Goal: Task Accomplishment & Management: Manage account settings

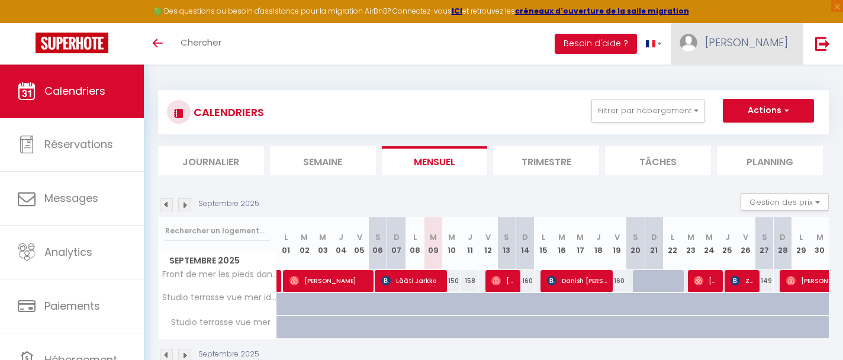
click at [763, 44] on span "[PERSON_NAME]" at bounding box center [746, 42] width 83 height 15
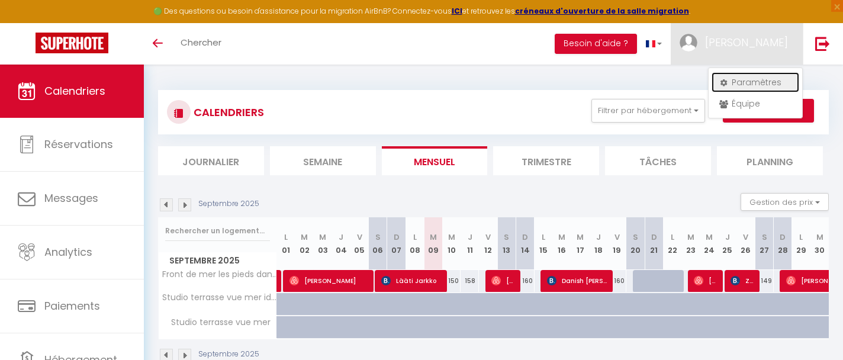
click at [756, 85] on link "Paramètres" at bounding box center [756, 82] width 88 height 20
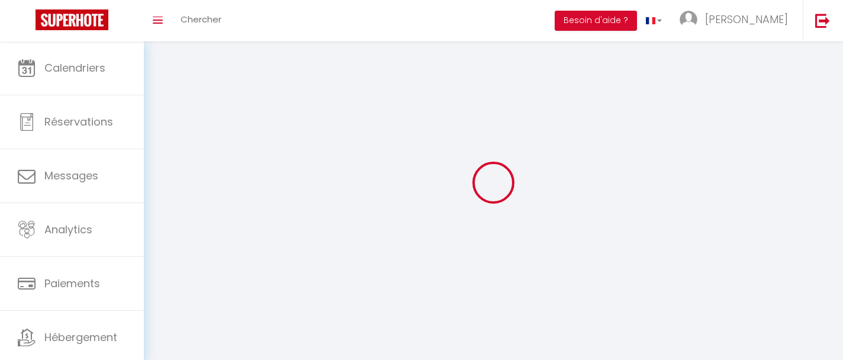
type input "[PERSON_NAME]"
type input "Boukhris"
type input "0664055158"
type input "[STREET_ADDRESS][PERSON_NAME]"
type input "06160"
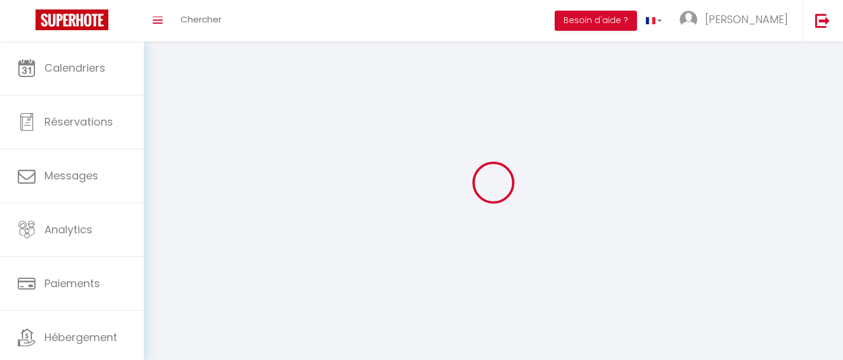
type input "[PERSON_NAME] LES PINS"
type input "3BUwd8V8lYGVPzfz6vAOPvC4D"
type input "kNIibItneHnL8WElSrLDQiMKZ"
type input "3BUwd8V8lYGVPzfz6vAOPvC4D"
type input "kNIibItneHnL8WElSrLDQiMKZ"
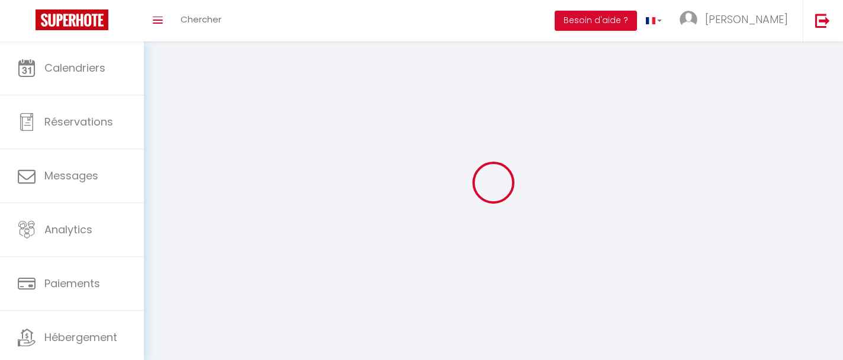
type input "[URL][DOMAIN_NAME]"
select select "28"
select select "fr"
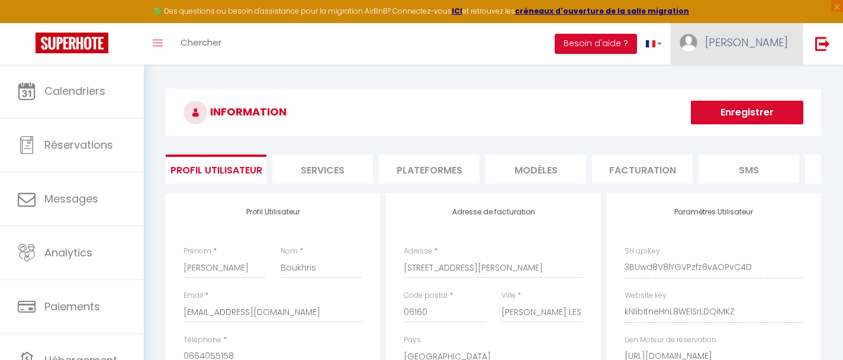
click at [761, 49] on span "[PERSON_NAME]" at bounding box center [746, 42] width 83 height 15
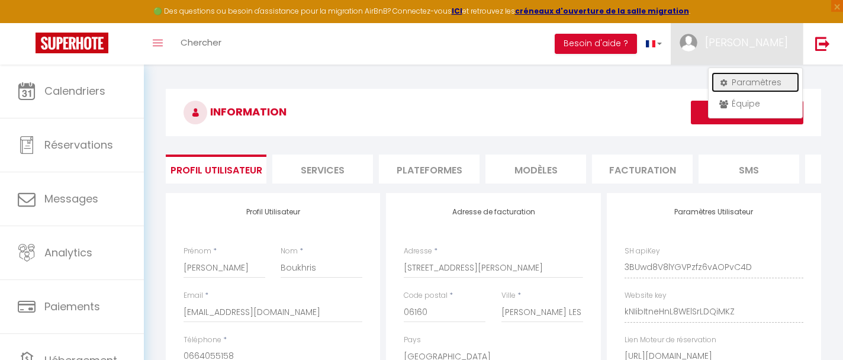
click at [748, 83] on link "Paramètres" at bounding box center [756, 82] width 88 height 20
click at [652, 81] on div "INFORMATION Enregistrer Profil Utilisateur Services Plateformes MODÈLES Factura…" at bounding box center [493, 319] width 699 height 508
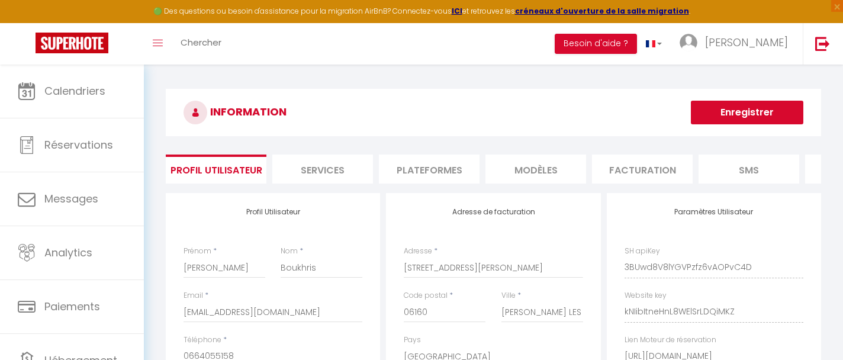
click at [417, 171] on li "Plateformes" at bounding box center [429, 169] width 101 height 29
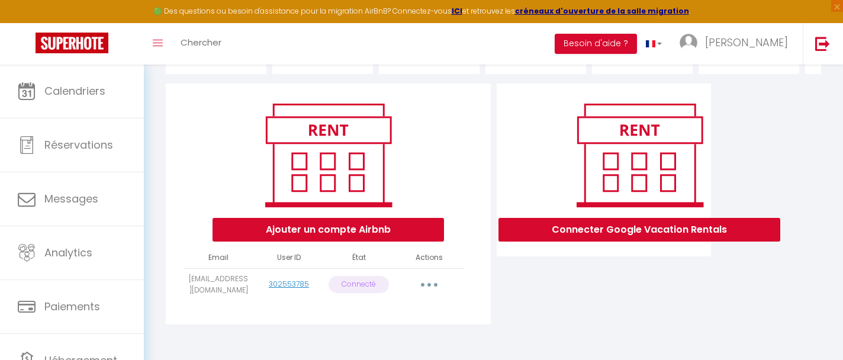
scroll to position [114, 0]
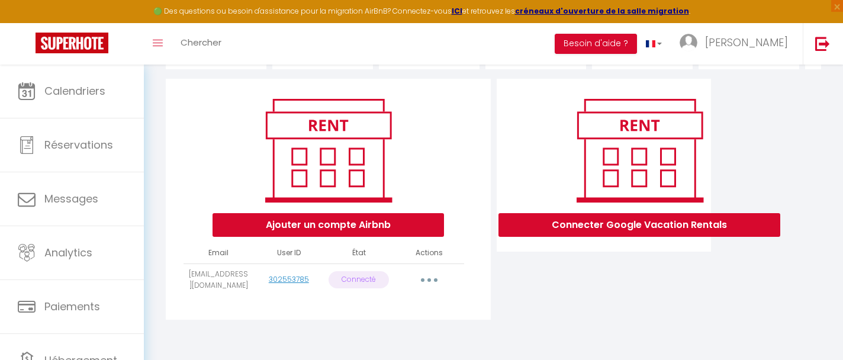
click at [435, 280] on button "button" at bounding box center [429, 280] width 33 height 19
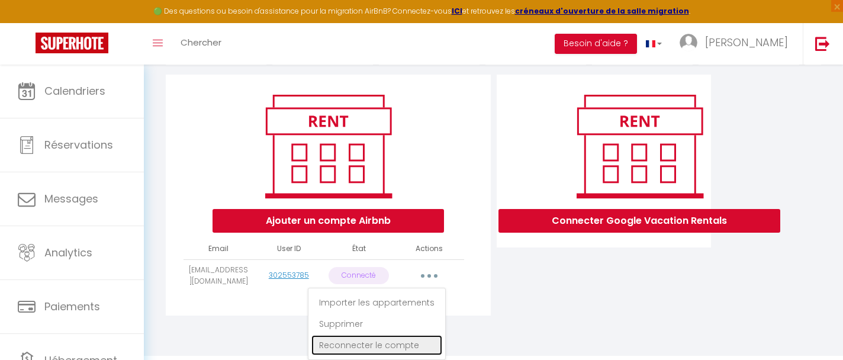
click at [404, 345] on link "Reconnecter le compte" at bounding box center [376, 345] width 131 height 20
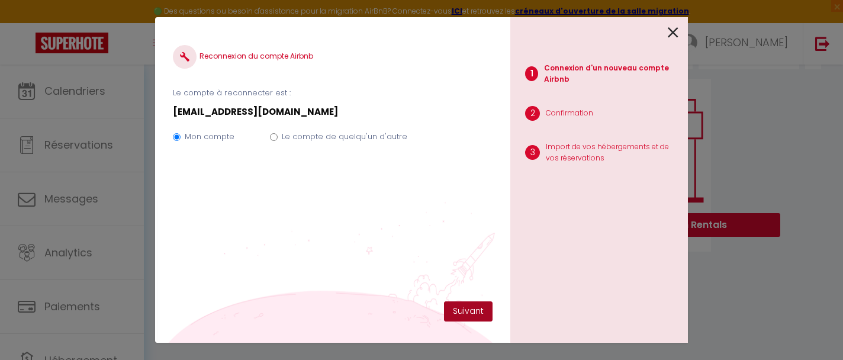
click at [479, 307] on button "Suivant" at bounding box center [468, 311] width 49 height 20
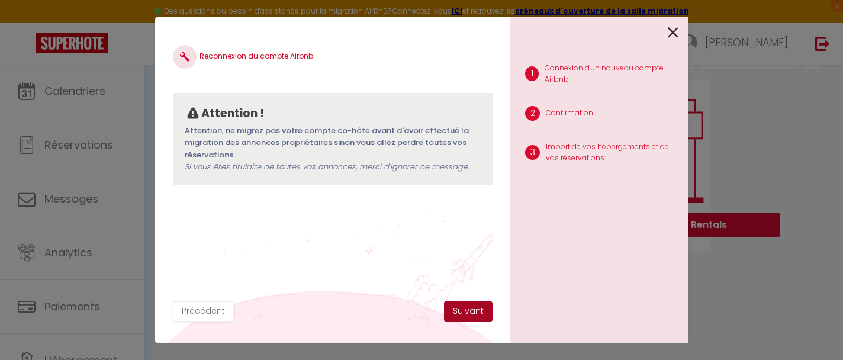
click at [467, 316] on button "Suivant" at bounding box center [468, 311] width 49 height 20
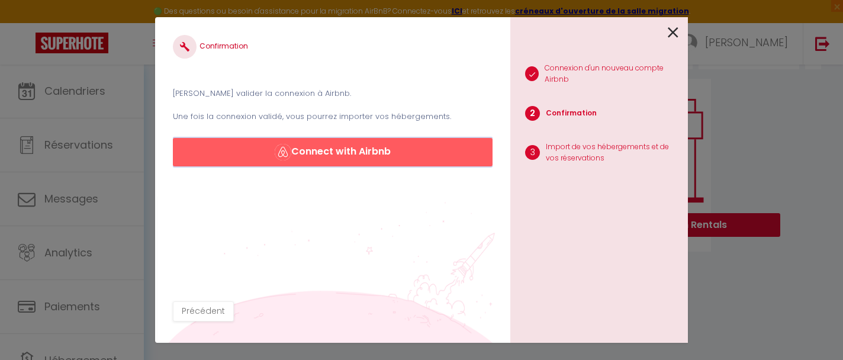
click at [379, 153] on button "Connect with Airbnb" at bounding box center [333, 152] width 320 height 28
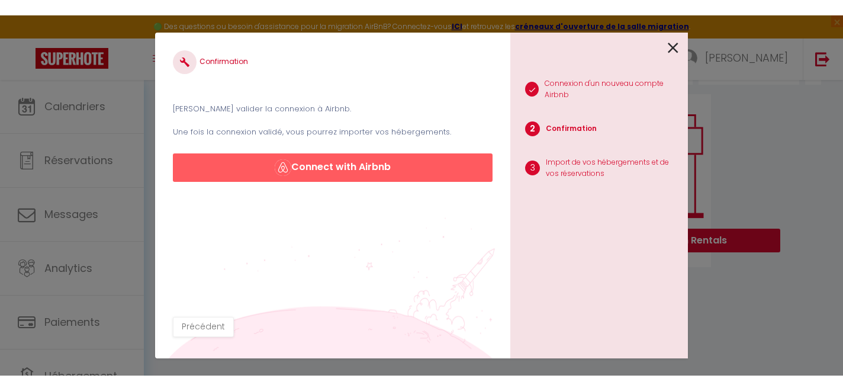
scroll to position [83, 0]
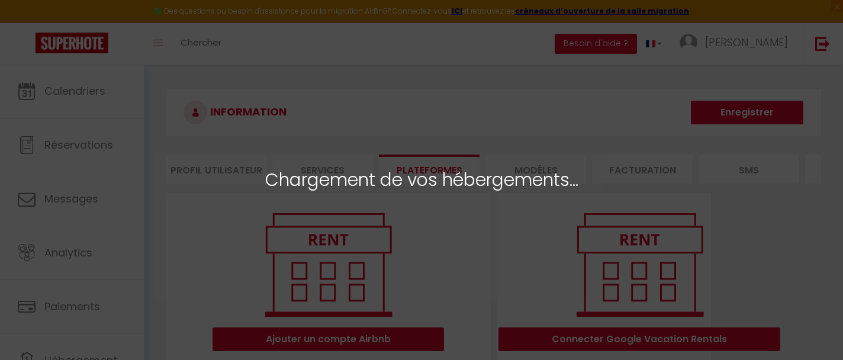
select select "64437"
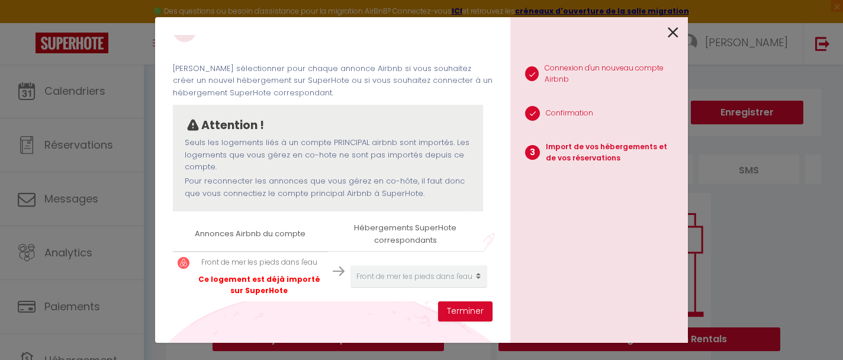
scroll to position [35, 0]
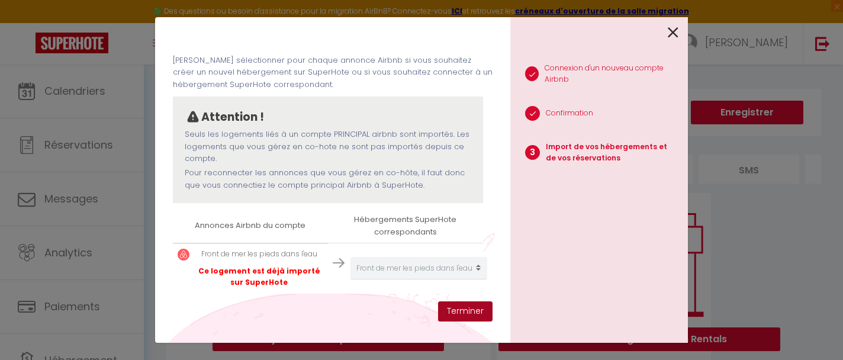
click at [464, 317] on button "Terminer" at bounding box center [465, 311] width 54 height 20
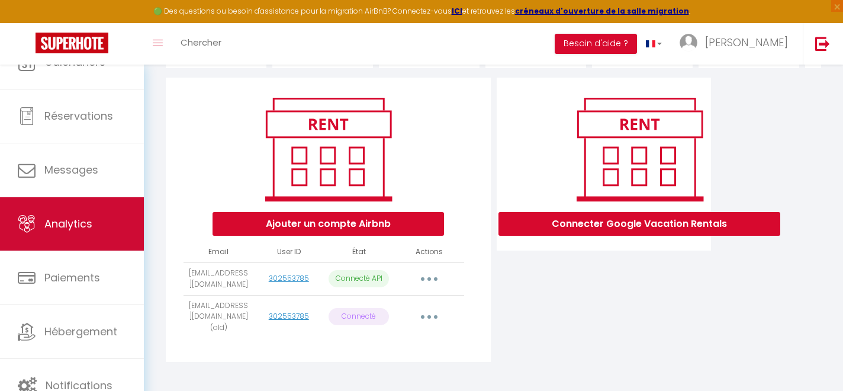
scroll to position [0, 0]
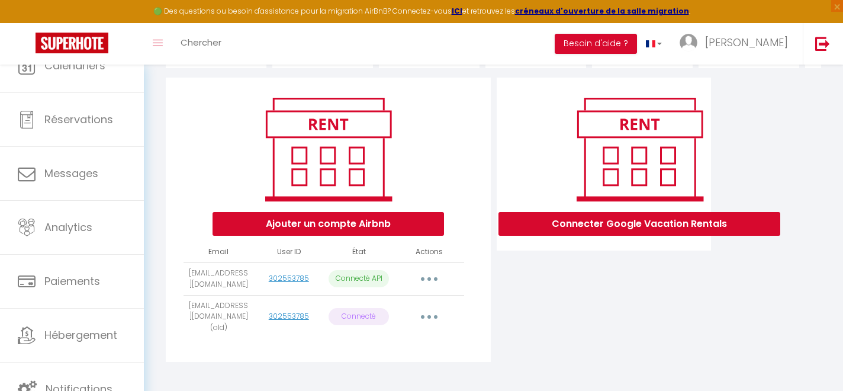
click at [433, 278] on button "button" at bounding box center [429, 278] width 33 height 19
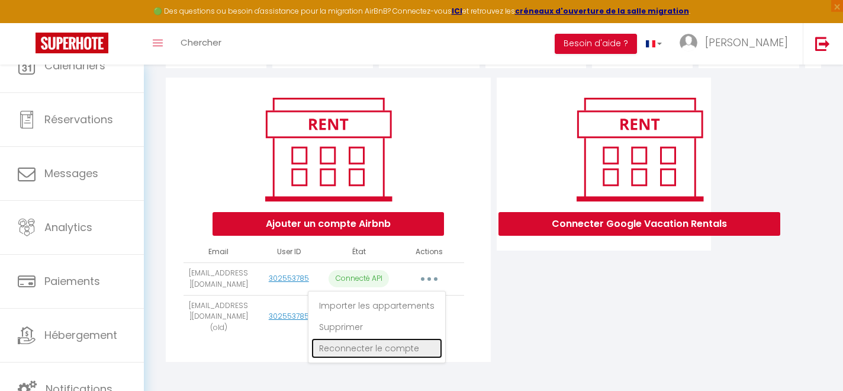
click at [404, 346] on link "Reconnecter le compte" at bounding box center [376, 348] width 131 height 20
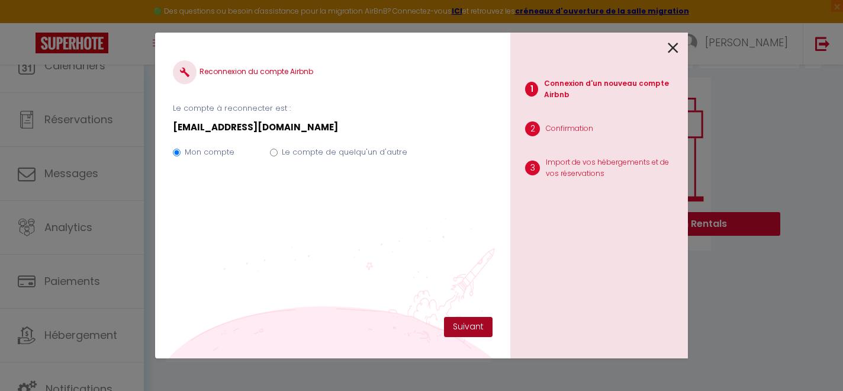
click at [467, 325] on button "Suivant" at bounding box center [468, 327] width 49 height 20
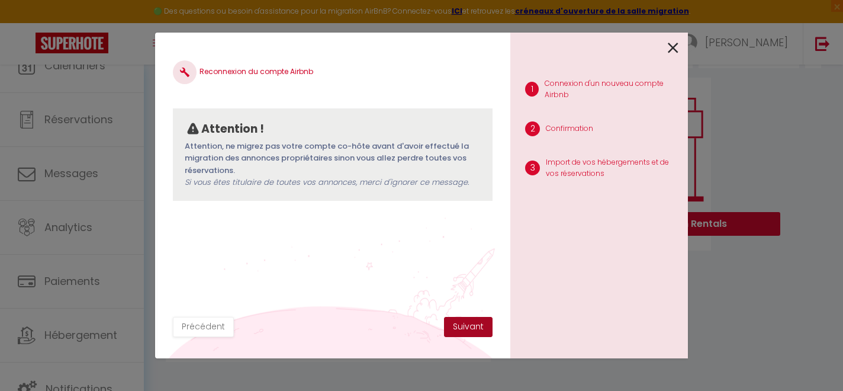
click at [467, 325] on button "Suivant" at bounding box center [468, 327] width 49 height 20
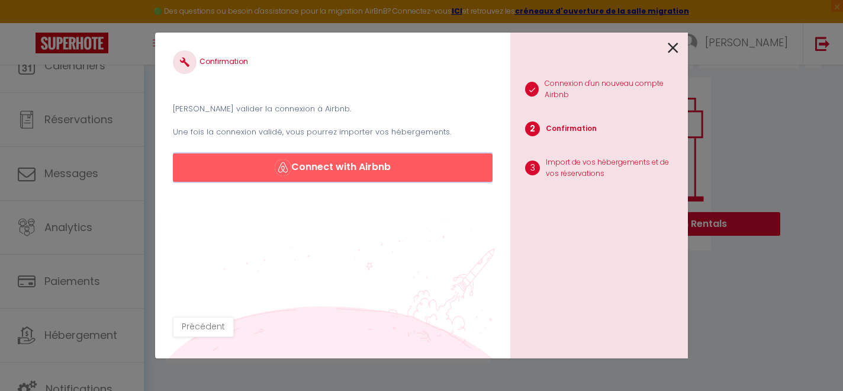
click at [372, 169] on button "Connect with Airbnb" at bounding box center [333, 167] width 320 height 28
click at [671, 53] on icon at bounding box center [673, 48] width 11 height 18
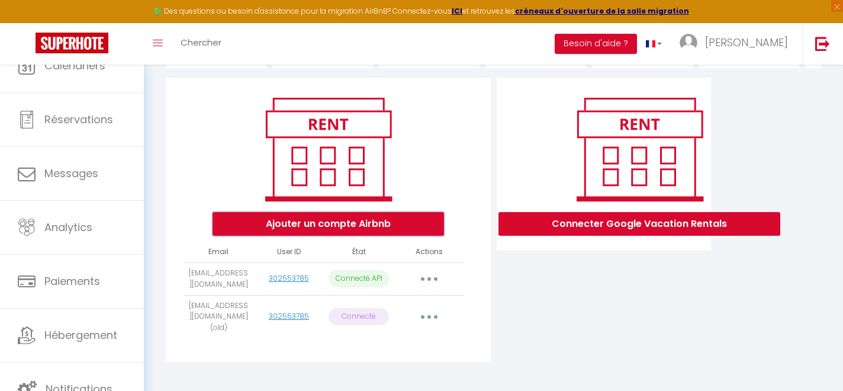
click at [384, 218] on button "Ajouter un compte Airbnb" at bounding box center [329, 224] width 232 height 24
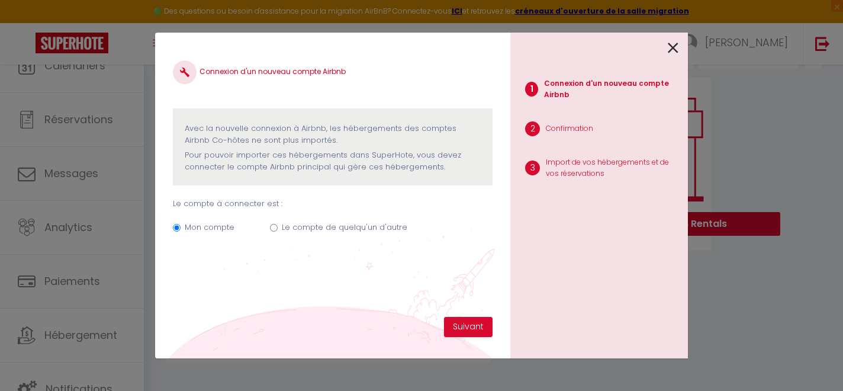
click at [271, 229] on input "Le compte de quelqu'un d'autre" at bounding box center [274, 228] width 8 height 8
radio input "true"
radio input "false"
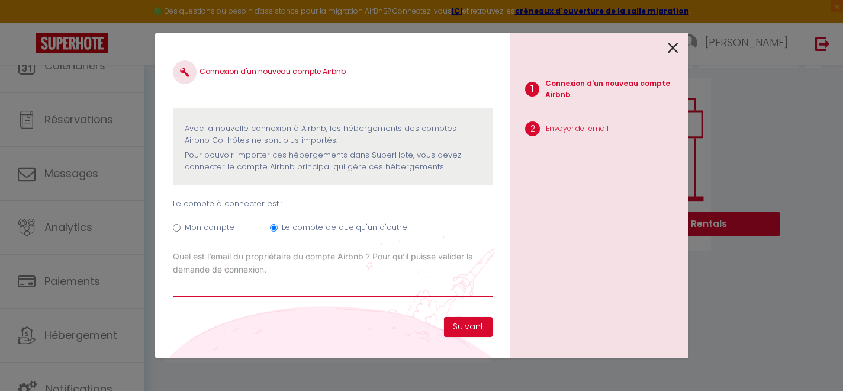
click at [213, 288] on input "Email connexion Airbnb" at bounding box center [333, 286] width 320 height 21
type input "[EMAIL_ADDRESS][DOMAIN_NAME]"
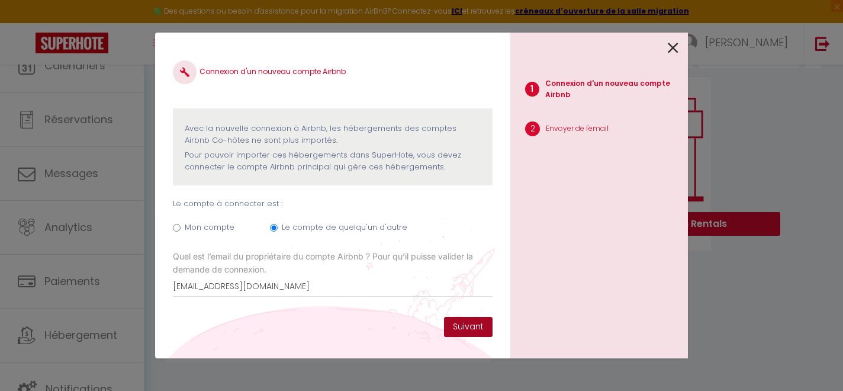
click at [483, 326] on button "Suivant" at bounding box center [468, 327] width 49 height 20
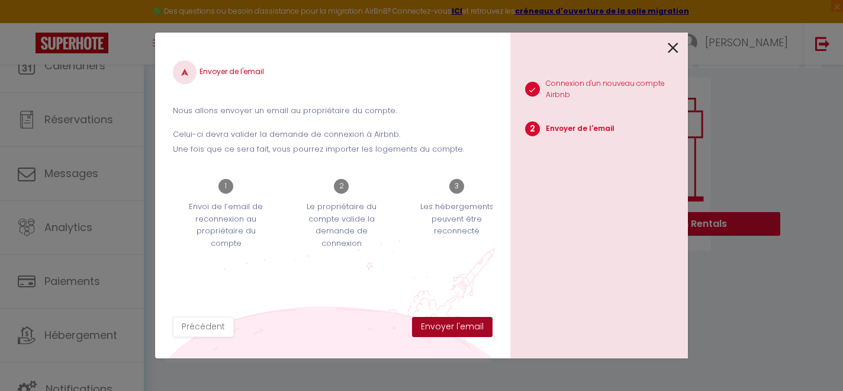
click at [471, 326] on button "Envoyer l'email" at bounding box center [452, 327] width 81 height 20
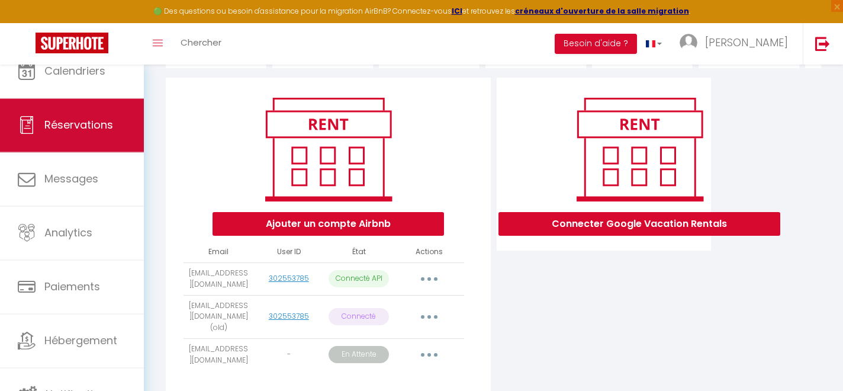
click at [119, 125] on link "Réservations" at bounding box center [72, 125] width 144 height 53
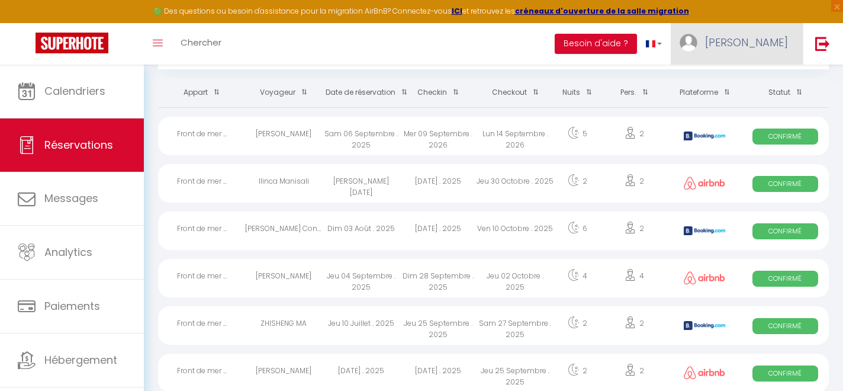
click at [771, 44] on span "[PERSON_NAME]" at bounding box center [746, 42] width 83 height 15
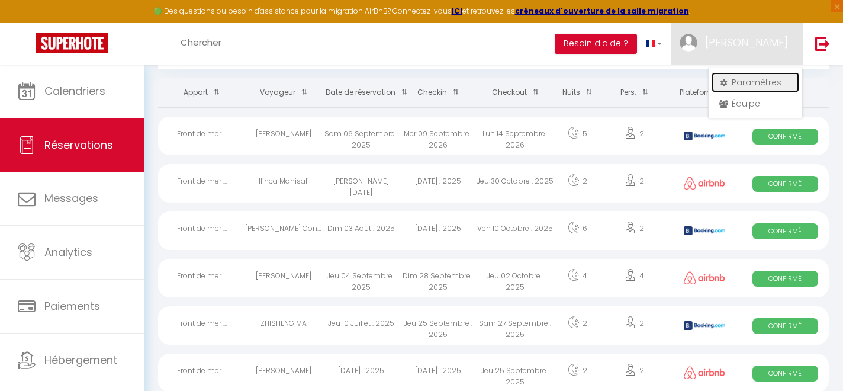
click at [762, 81] on link "Paramètres" at bounding box center [756, 82] width 88 height 20
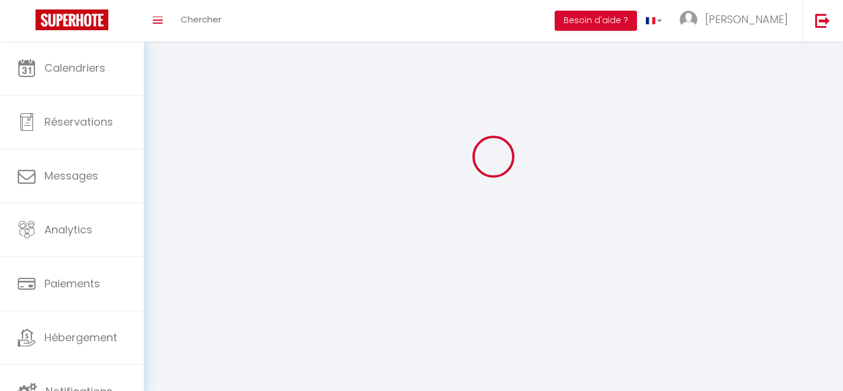
type input "[PERSON_NAME]"
type input "Boukhris"
type input "0664055158"
type input "[STREET_ADDRESS][PERSON_NAME]"
type input "06160"
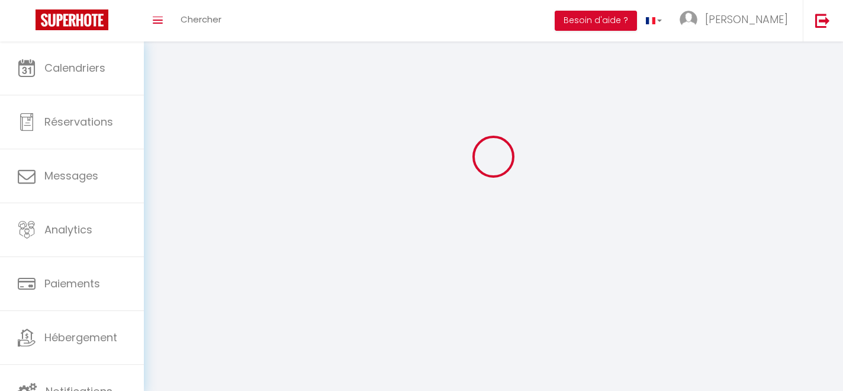
type input "[PERSON_NAME] LES PINS"
type input "3BUwd8V8lYGVPzfz6vAOPvC4D"
type input "kNIibItneHnL8WElSrLDQiMKZ"
type input "[URL][DOMAIN_NAME]"
type input "3BUwd8V8lYGVPzfz6vAOPvC4D"
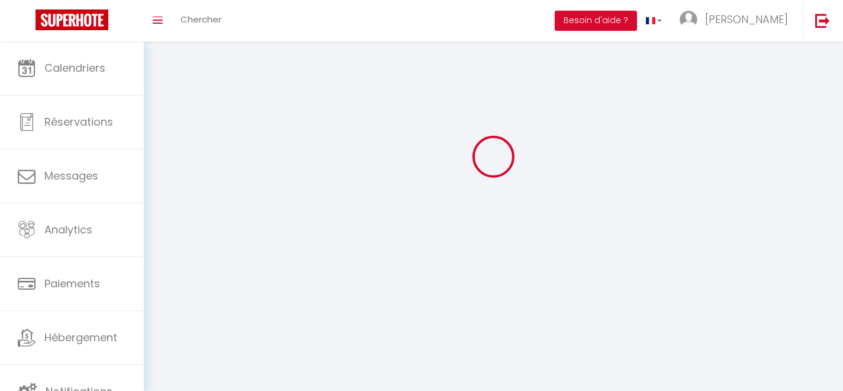
type input "kNIibItneHnL8WElSrLDQiMKZ"
type input "[URL][DOMAIN_NAME]"
select select "28"
select select "fr"
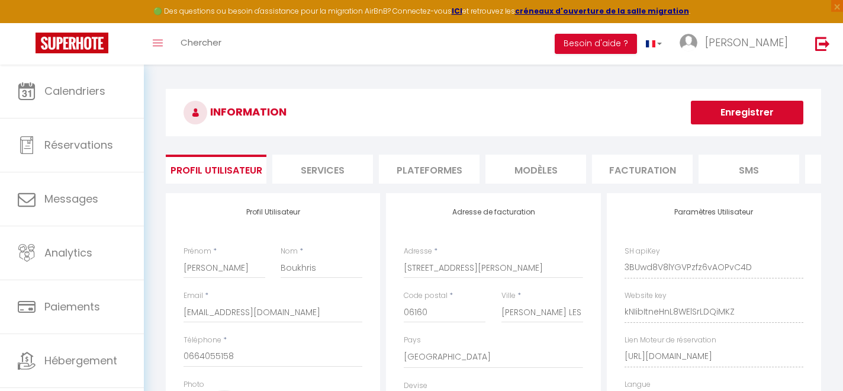
click at [432, 172] on li "Plateformes" at bounding box center [429, 169] width 101 height 29
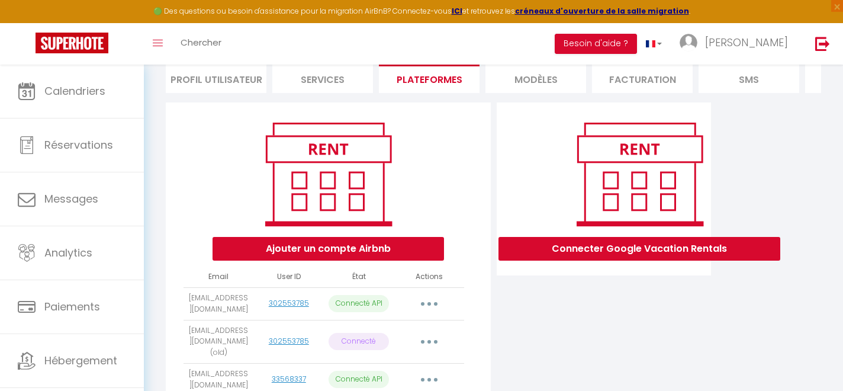
scroll to position [148, 0]
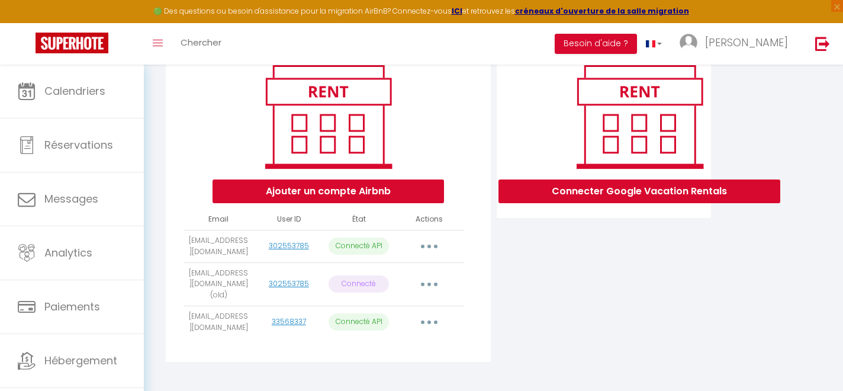
click at [427, 280] on button "button" at bounding box center [429, 284] width 33 height 19
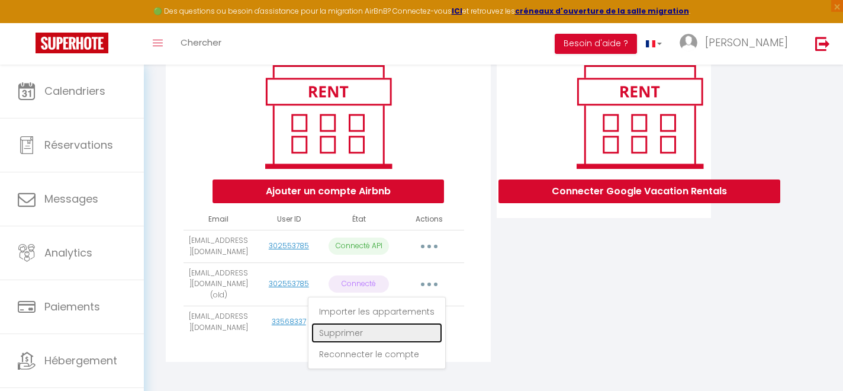
click at [352, 327] on link "Supprimer" at bounding box center [376, 333] width 131 height 20
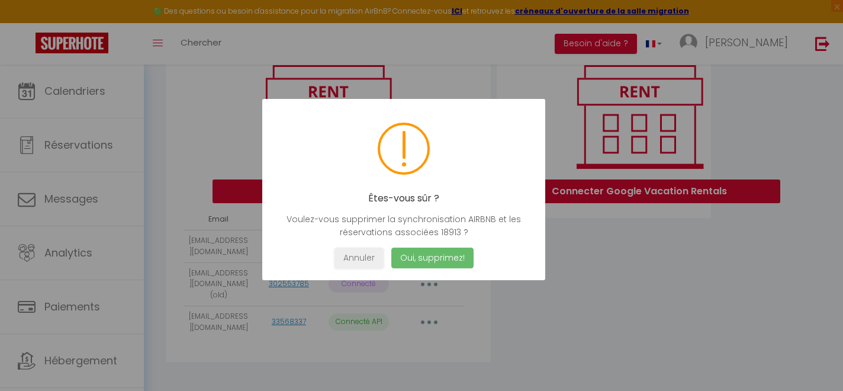
click at [455, 255] on button "Oui, supprimez!" at bounding box center [432, 257] width 82 height 21
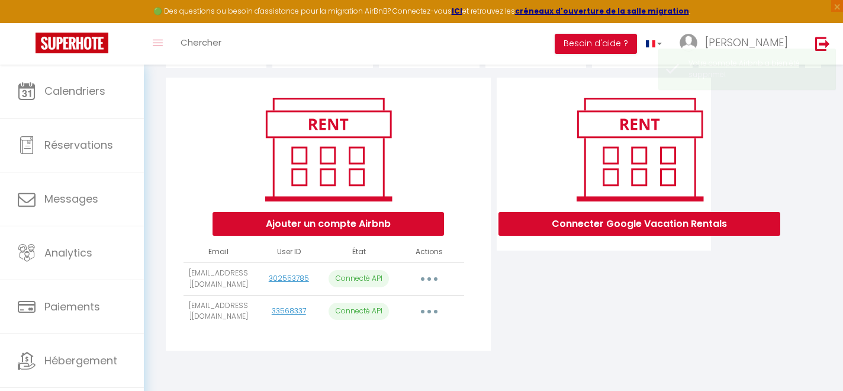
scroll to position [115, 0]
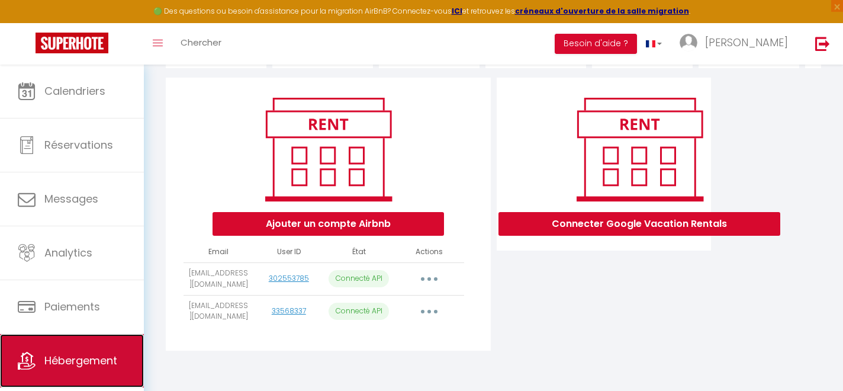
click at [94, 355] on span "Hébergement" at bounding box center [80, 360] width 73 height 15
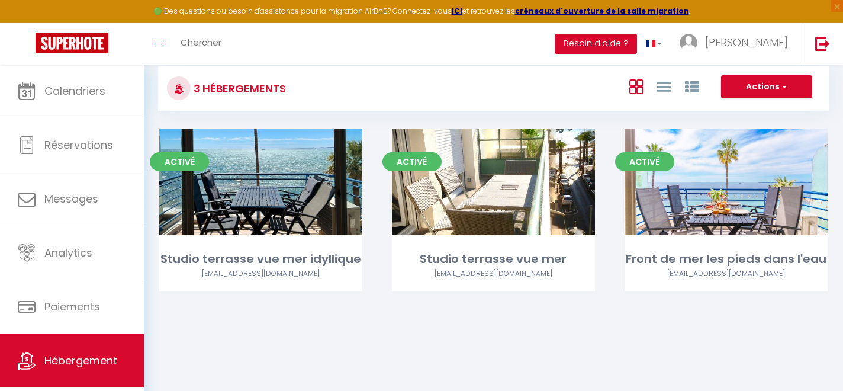
scroll to position [24, 0]
click at [539, 313] on div "Activé Editer Studio terrasse vue mer [EMAIL_ADDRESS][DOMAIN_NAME]" at bounding box center [493, 224] width 233 height 192
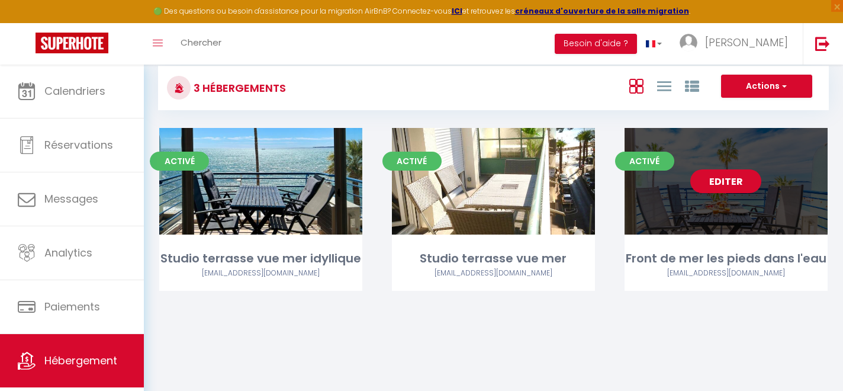
click at [735, 180] on link "Editer" at bounding box center [725, 181] width 71 height 24
select select "3"
select select "2"
select select "1"
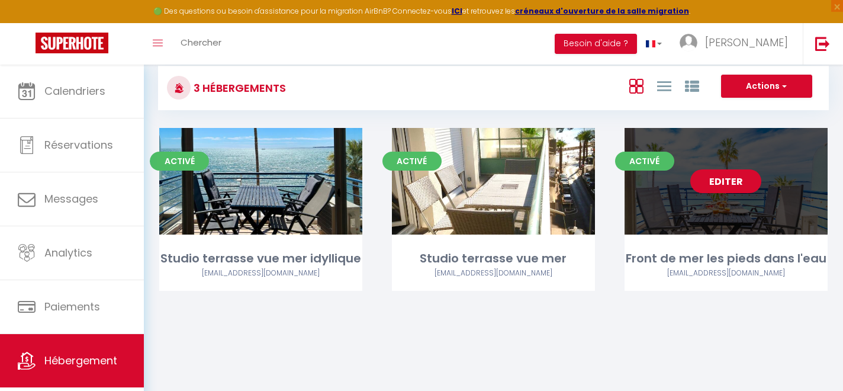
select select
select select "28"
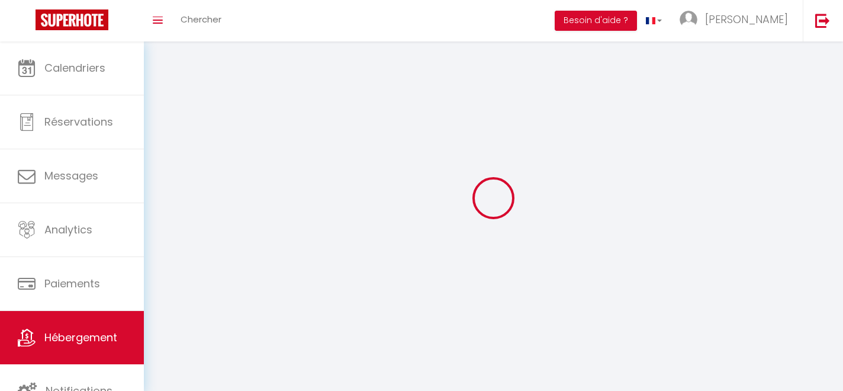
select select
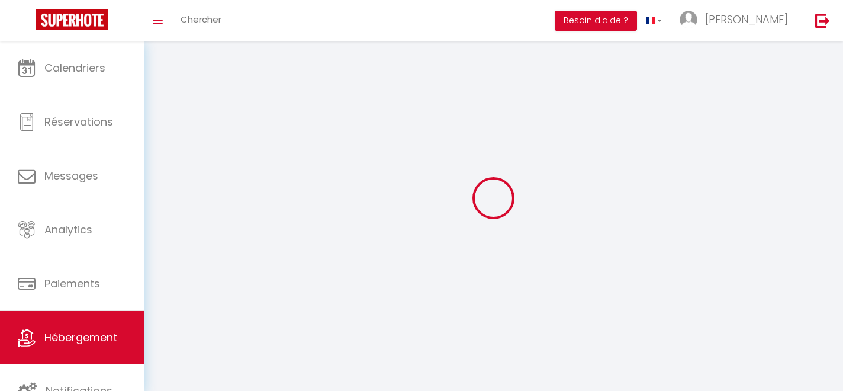
select select
checkbox input "false"
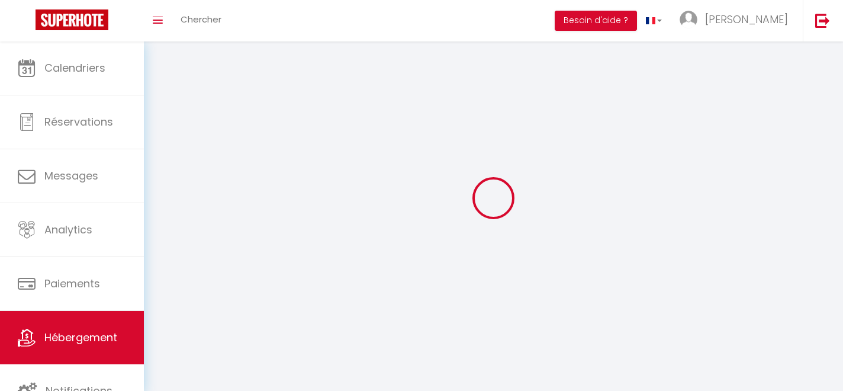
select select
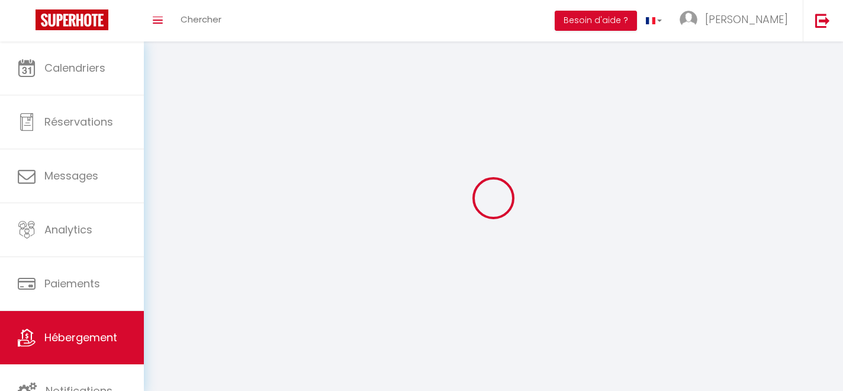
select select
checkbox input "false"
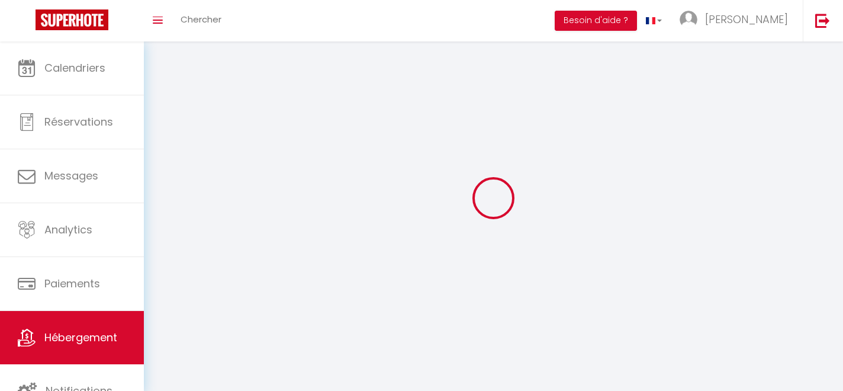
checkbox input "false"
select select
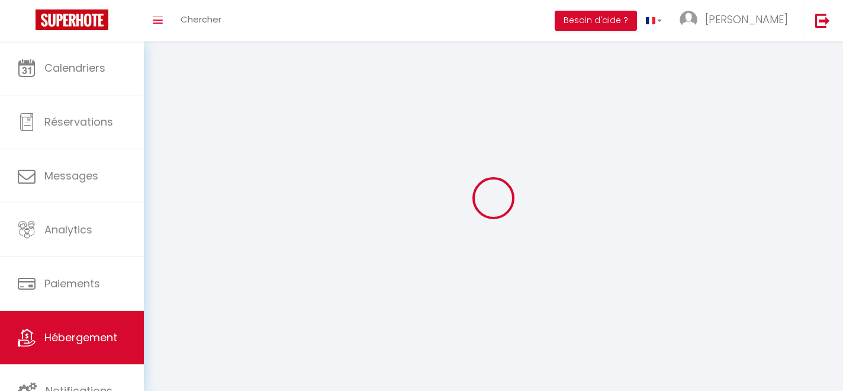
select select
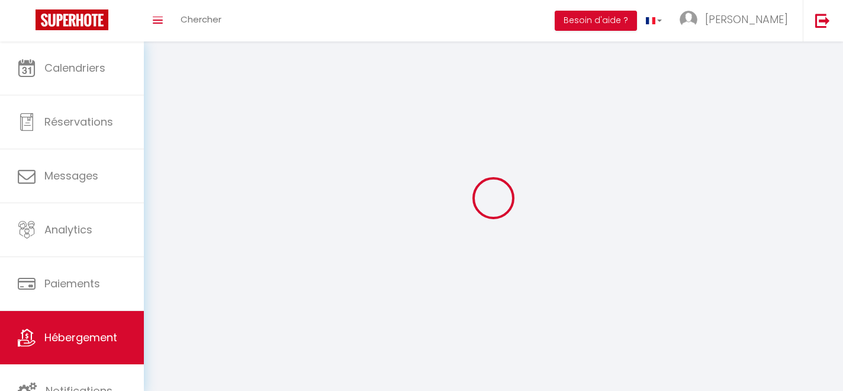
checkbox input "false"
select select
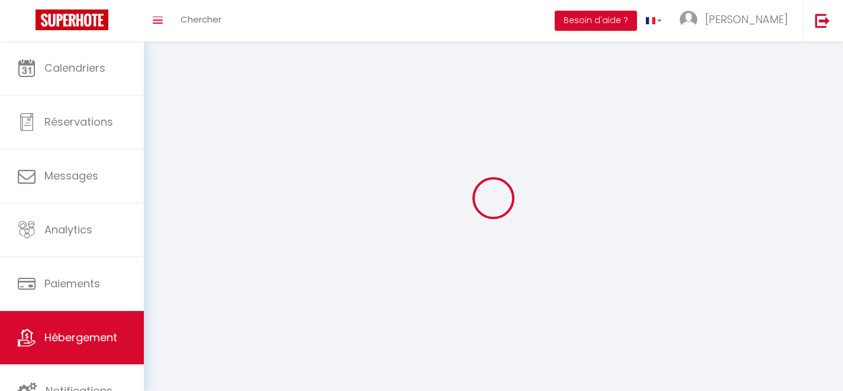
select select
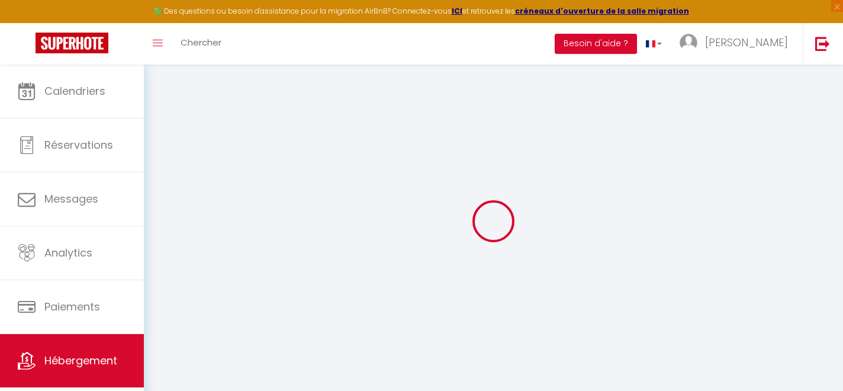
select select
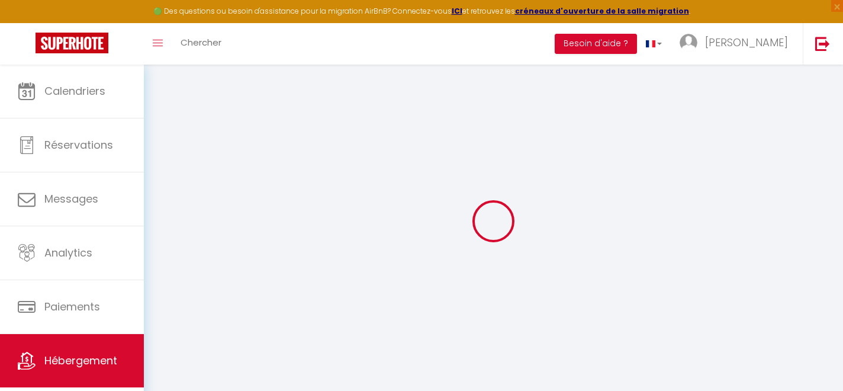
select select
checkbox input "false"
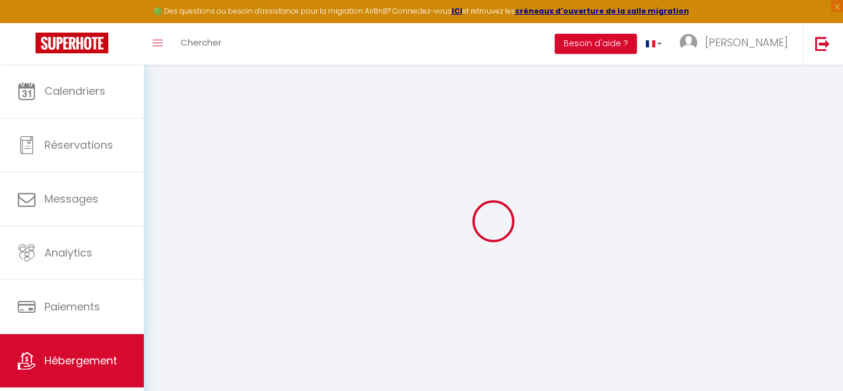
select select
type input "Front de mer les pieds dans l'eau"
type input "[PERSON_NAME]"
type input "400"
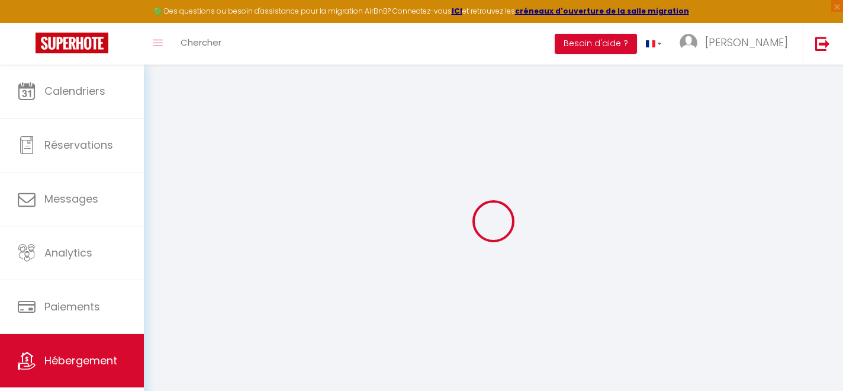
type input "50"
type input "500"
select select
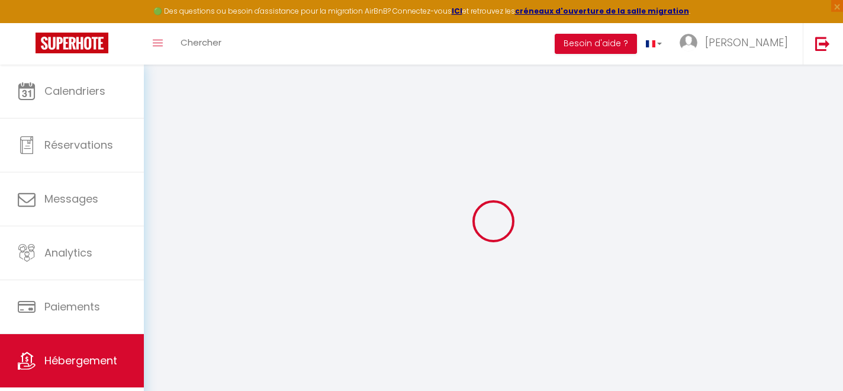
select select
type input "[STREET_ADDRESS][PERSON_NAME]"
type input "06160"
type input "Antibes"
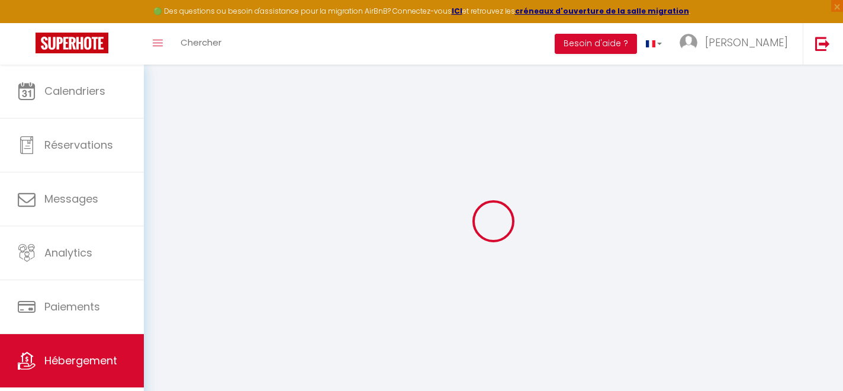
type input "[EMAIL_ADDRESS][DOMAIN_NAME]"
select select "14821"
checkbox input "false"
checkbox input "true"
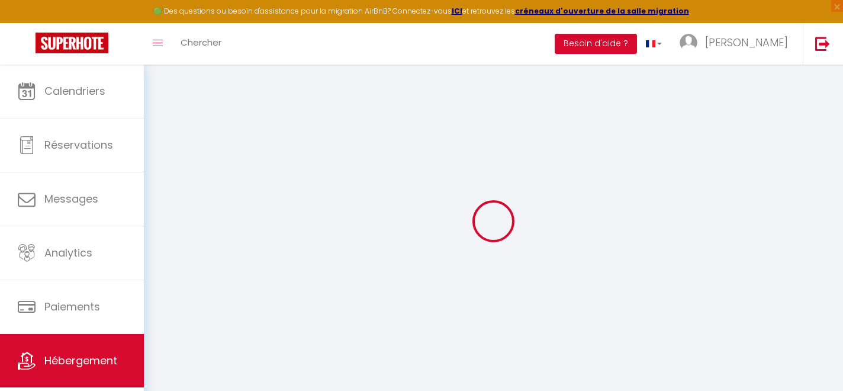
checkbox input "false"
type input "0"
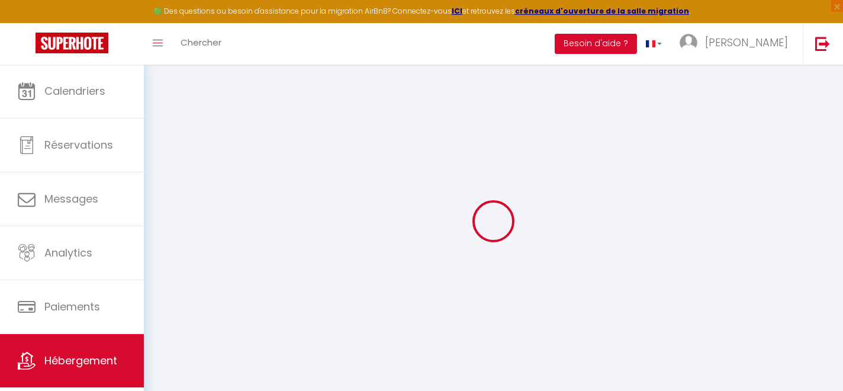
select select
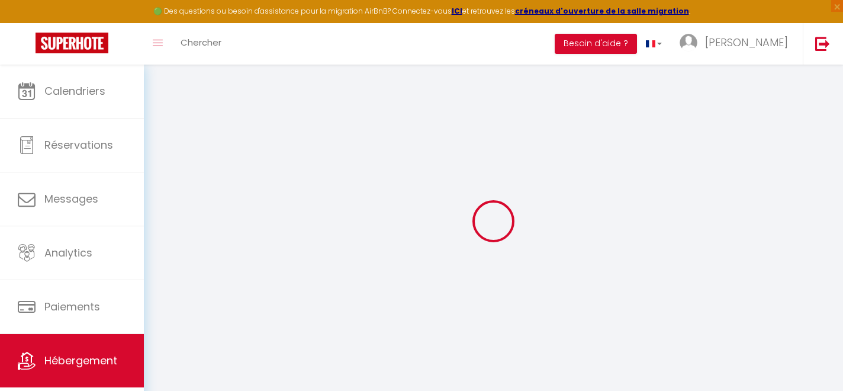
checkbox input "false"
checkbox input "true"
checkbox input "false"
select select
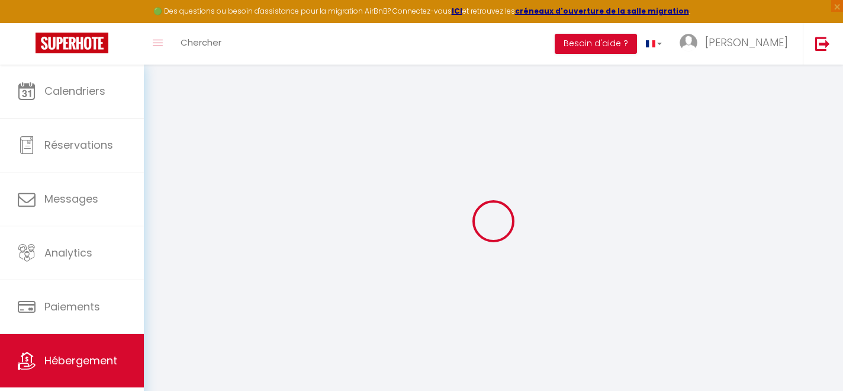
select select
checkbox input "false"
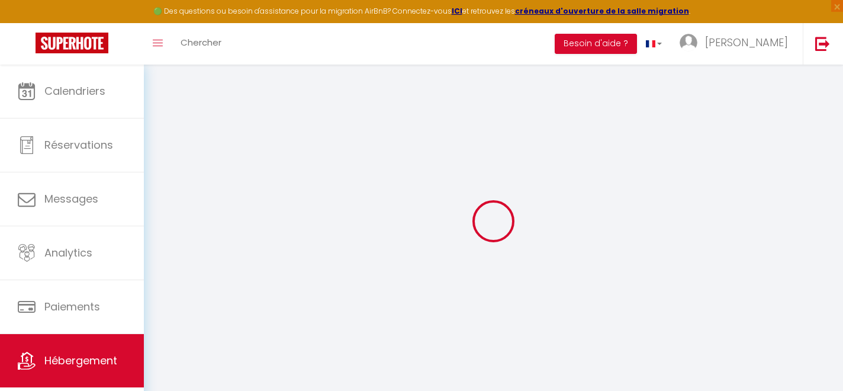
checkbox input "false"
checkbox input "true"
checkbox input "false"
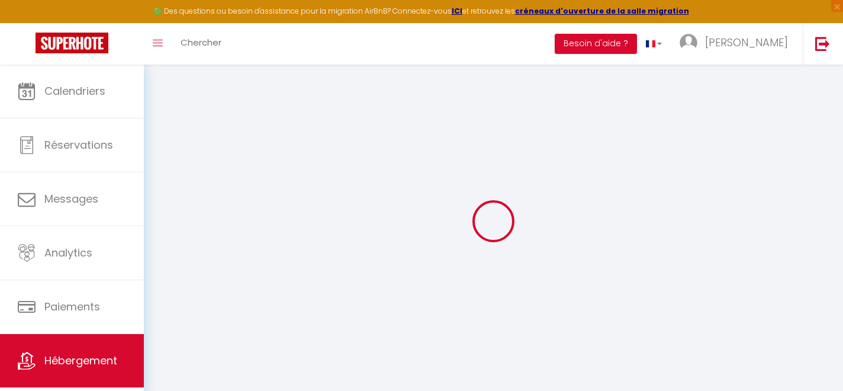
checkbox input "true"
checkbox input "false"
checkbox input "true"
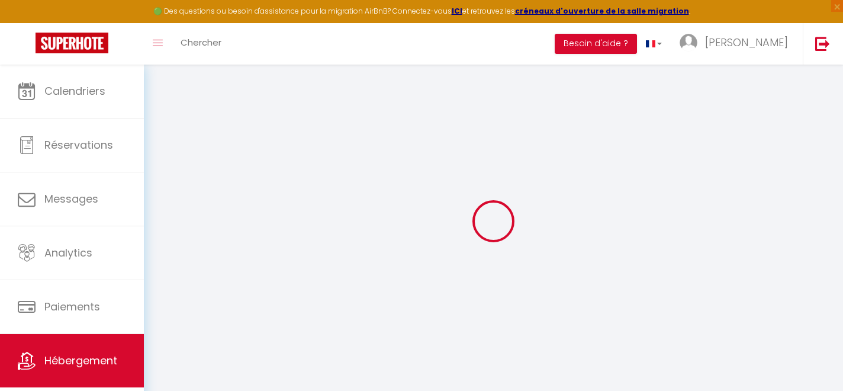
checkbox input "false"
checkbox input "true"
checkbox input "false"
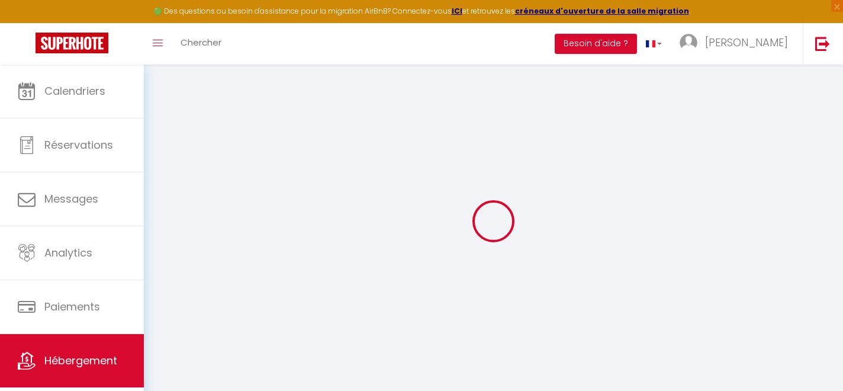
select select "14:00"
select select
select select "11:00"
select select "30"
select select "120"
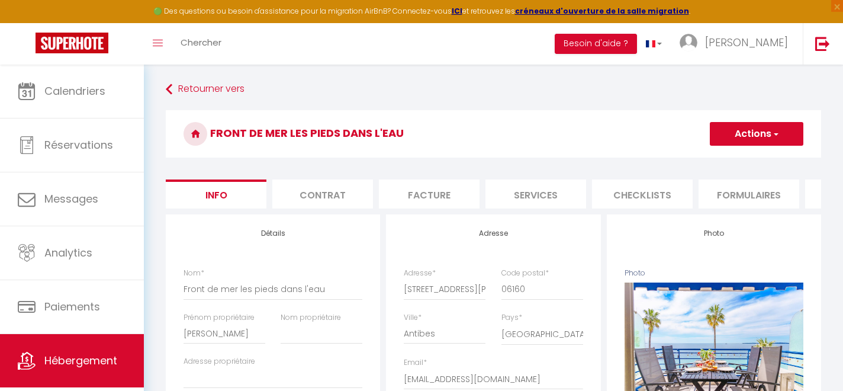
select select
checkbox input "false"
checkbox input "true"
checkbox input "false"
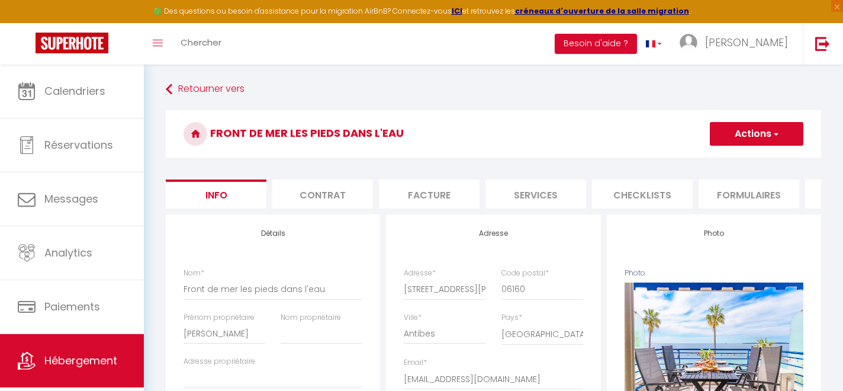
click at [808, 191] on li "Plateformes" at bounding box center [855, 193] width 101 height 29
select select
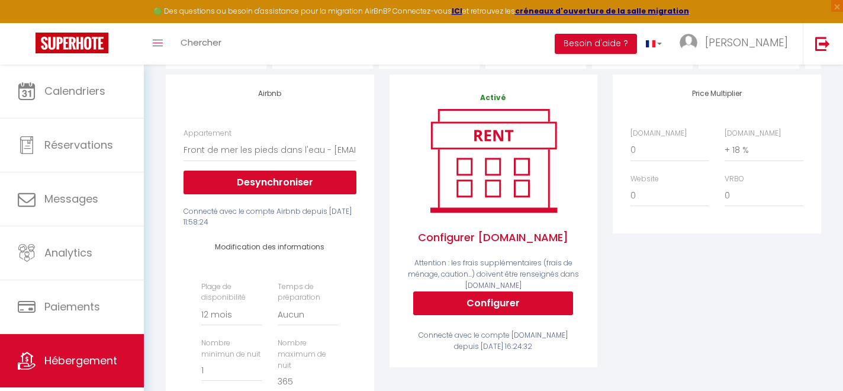
scroll to position [144, 0]
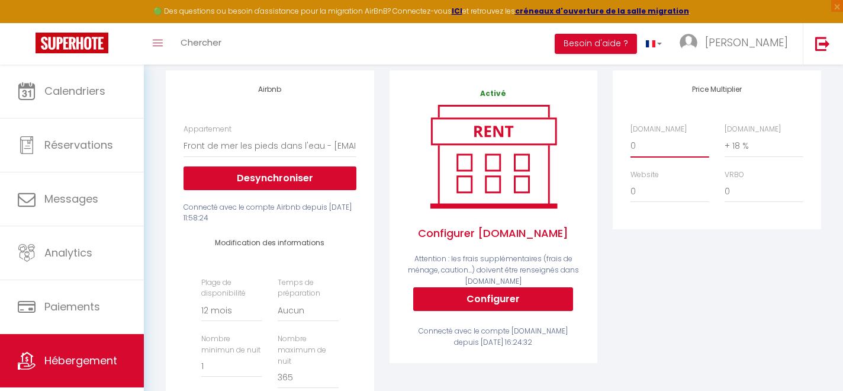
click at [643, 144] on select "0 + 1 % + 2 % + 3 % + 4 % + 5 % + 6 % + 7 % + 8 % + 9 %" at bounding box center [670, 145] width 79 height 22
select select "+ 18 %"
click at [631, 134] on select "0 + 1 % + 2 % + 3 % + 4 % + 5 % + 6 % + 7 % + 8 % + 9 %" at bounding box center [670, 145] width 79 height 22
select select
click at [697, 275] on div "Price Multiplier [DOMAIN_NAME] 0 + 1 % + 2 % + 3 % + 4 % + 5 % + 6 % + 7 %" at bounding box center [717, 316] width 224 height 493
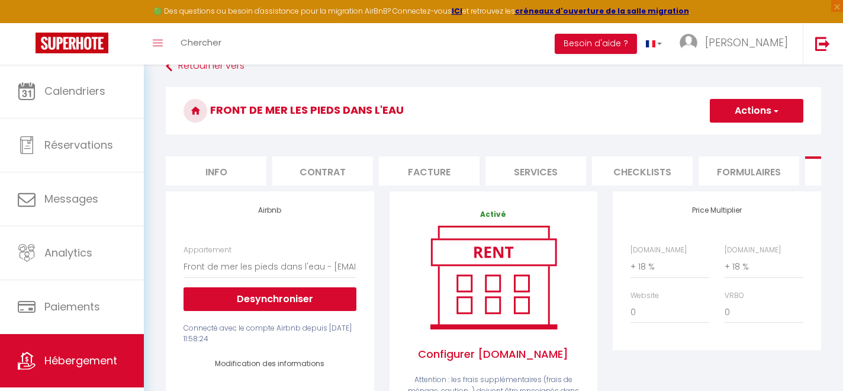
scroll to position [0, 0]
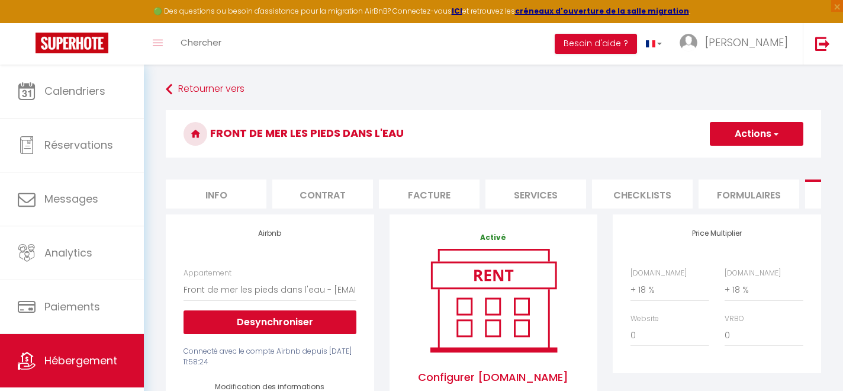
click at [765, 135] on button "Actions" at bounding box center [757, 134] width 94 height 24
click at [751, 158] on link "Enregistrer" at bounding box center [756, 159] width 94 height 15
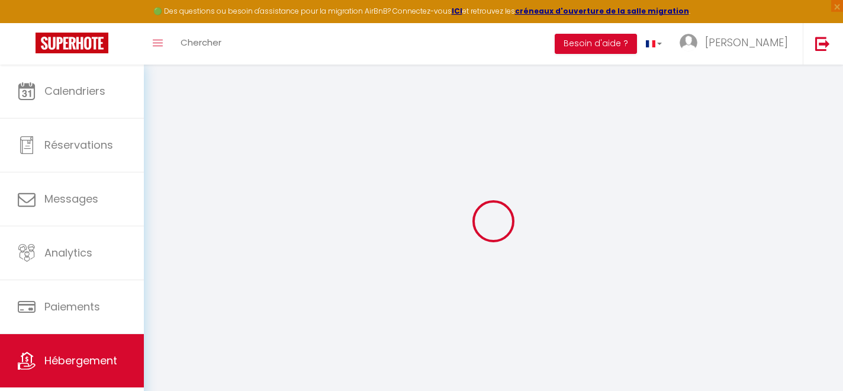
select select "365"
select select "EUR"
select select
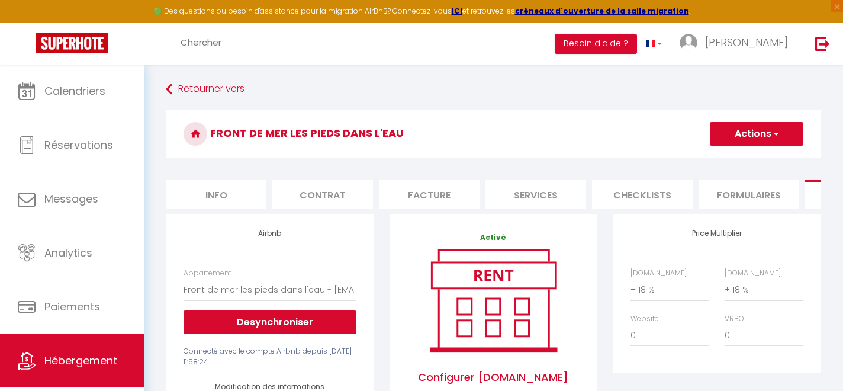
select select
checkbox input "false"
checkbox input "true"
checkbox input "false"
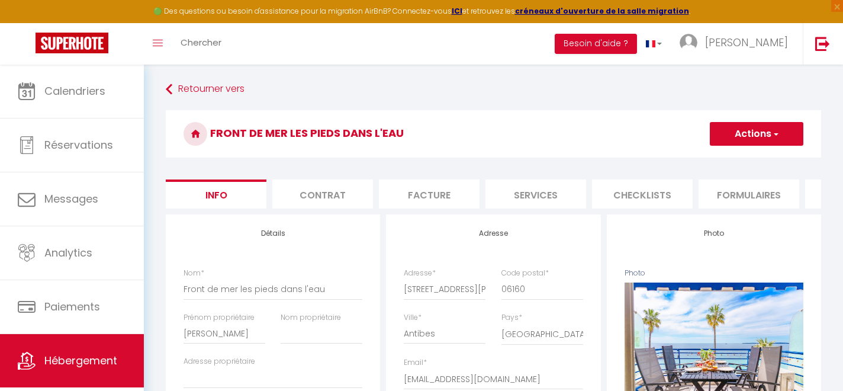
scroll to position [25, 0]
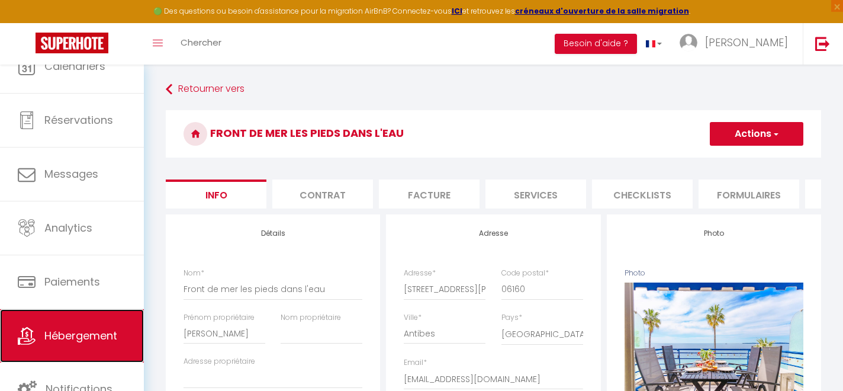
click at [93, 336] on span "Hébergement" at bounding box center [80, 335] width 73 height 15
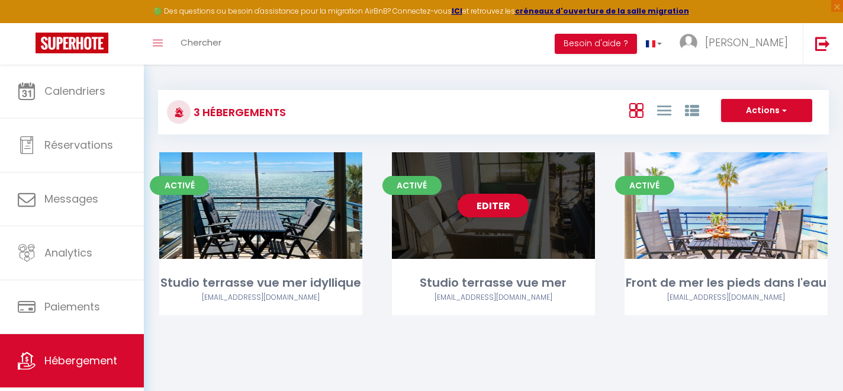
click at [532, 213] on div "Editer" at bounding box center [493, 205] width 203 height 107
select select "3"
select select "2"
select select "1"
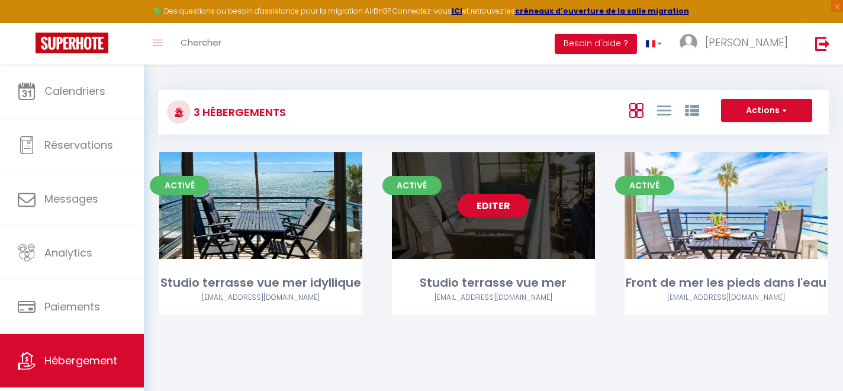
select select
select select "28"
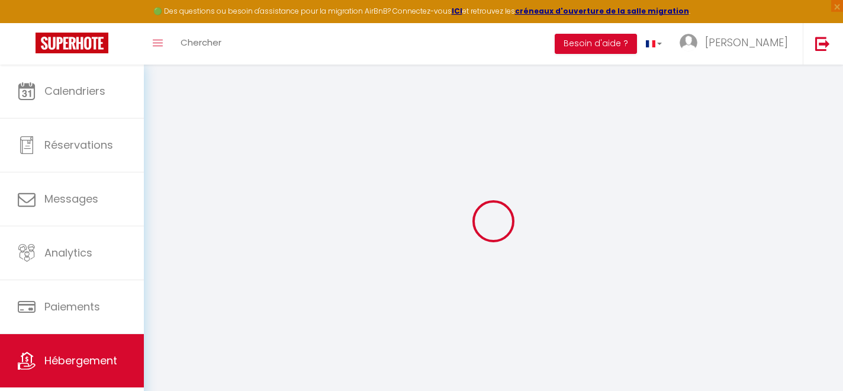
select select
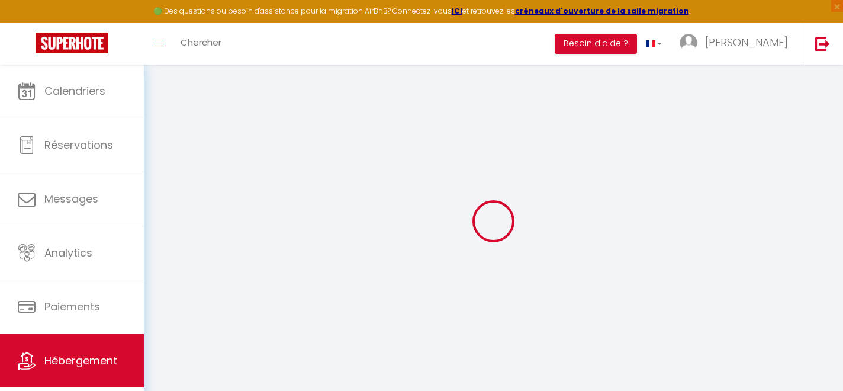
select select
checkbox input "false"
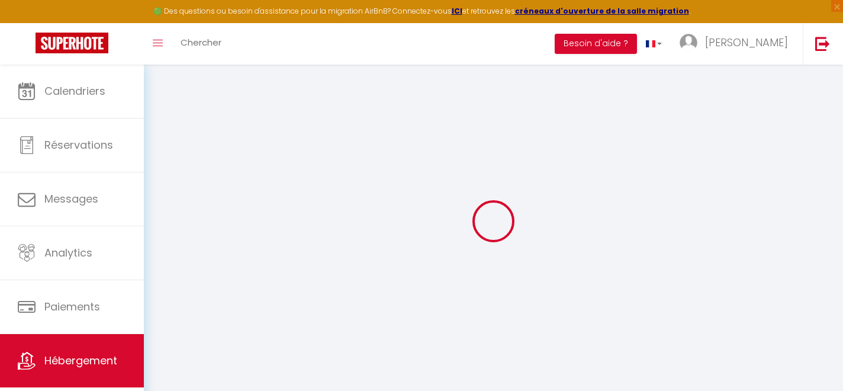
select select
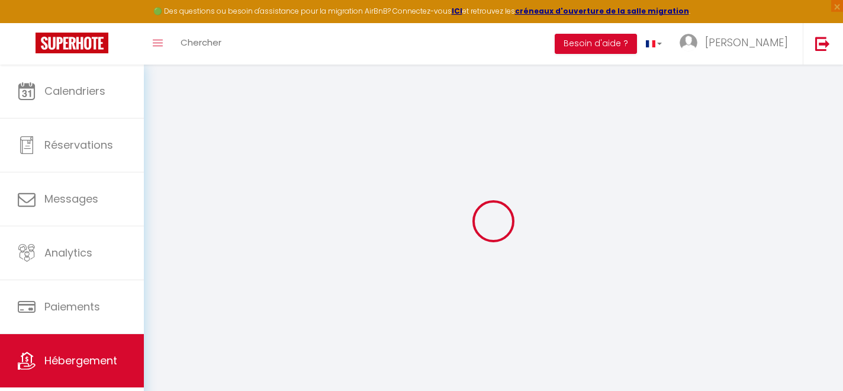
select select
checkbox input "false"
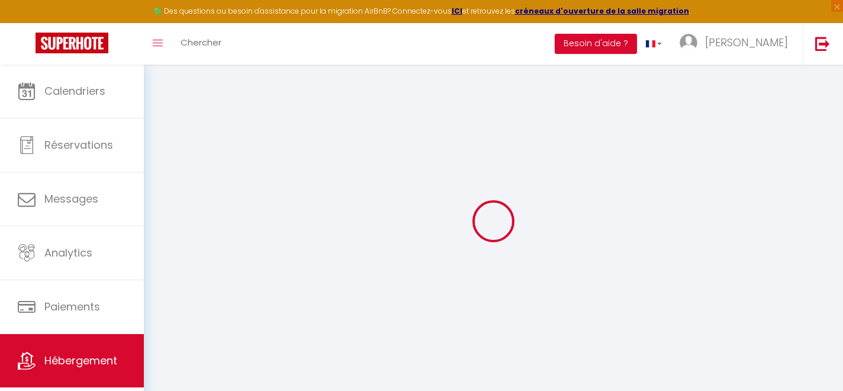
checkbox input "false"
select select
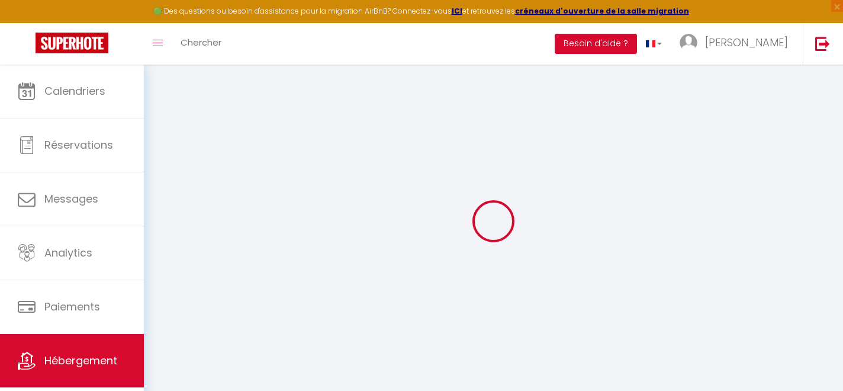
select select
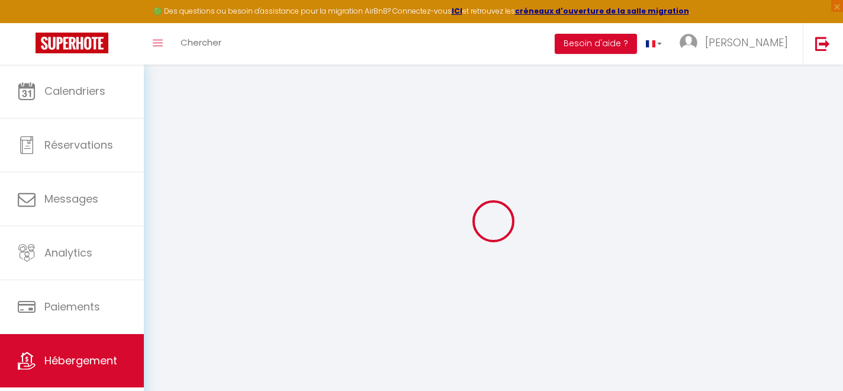
checkbox input "false"
select select
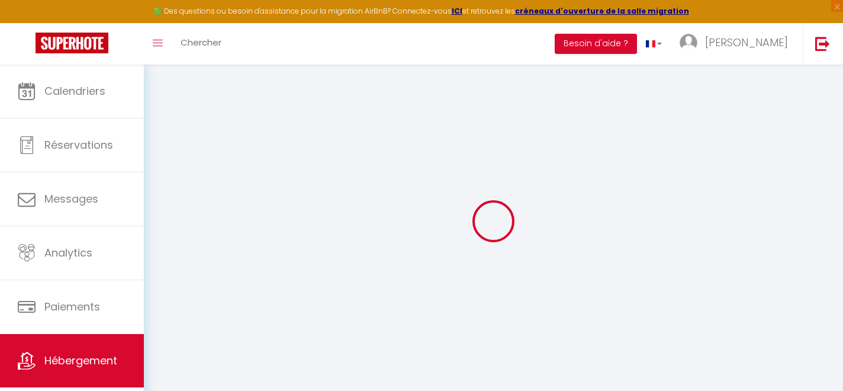
select select
type input "Studio terrasse vue mer"
type input "Sandrine"
select select "2"
type input "150"
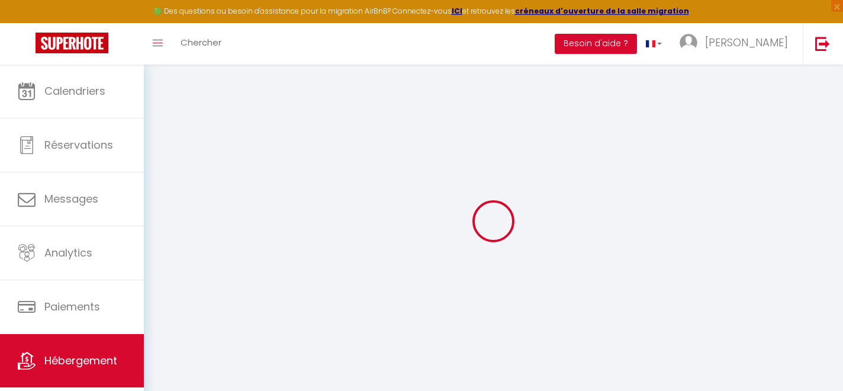
type input "50"
type input "503"
select select
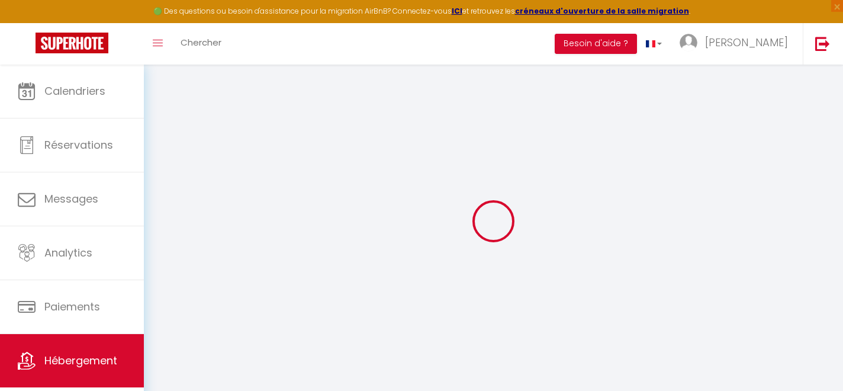
select select
type input "[STREET_ADDRESS]"
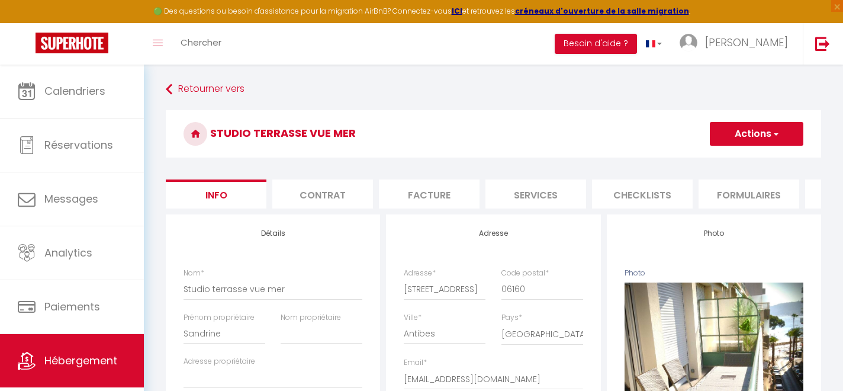
click at [815, 198] on li "Plateformes" at bounding box center [855, 193] width 101 height 29
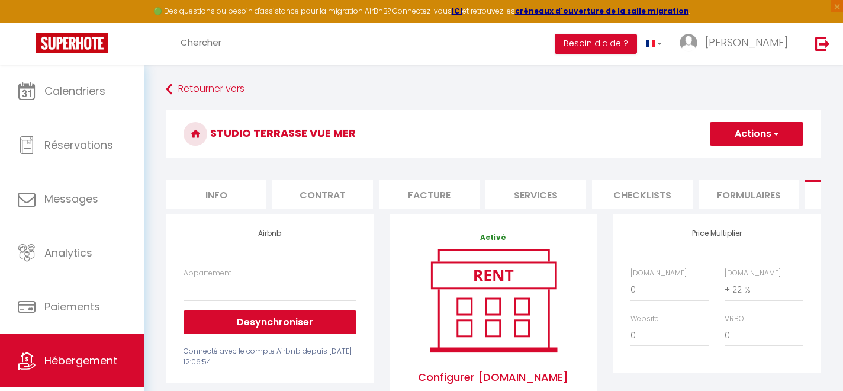
click at [811, 205] on li "Plateformes" at bounding box center [855, 193] width 101 height 29
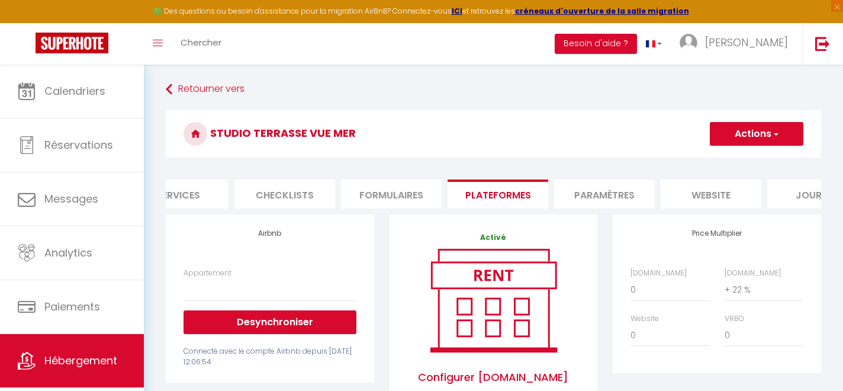
scroll to position [0, 410]
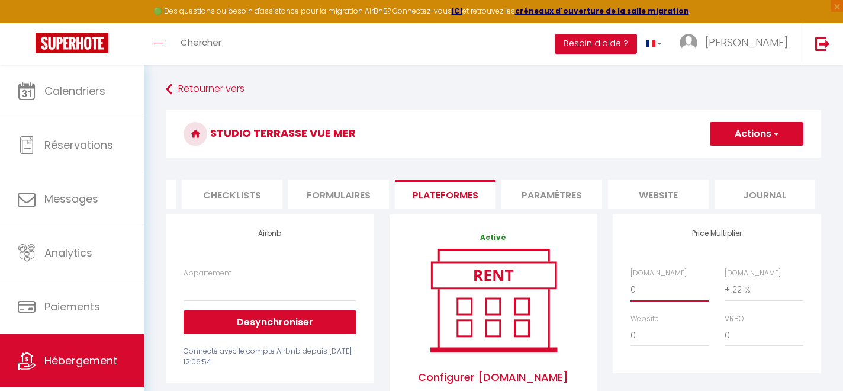
click at [660, 292] on select "0 + 1 % + 2 % + 3 % + 4 % + 5 % + 6 % + 7 % + 8 % + 9 %" at bounding box center [670, 289] width 79 height 22
click at [631, 278] on select "0 + 1 % + 2 % + 3 % + 4 % + 5 % + 6 % + 7 % + 8 % + 9 %" at bounding box center [670, 289] width 79 height 22
click at [763, 133] on button "Actions" at bounding box center [757, 134] width 94 height 24
click at [750, 160] on link "Enregistrer" at bounding box center [756, 159] width 94 height 15
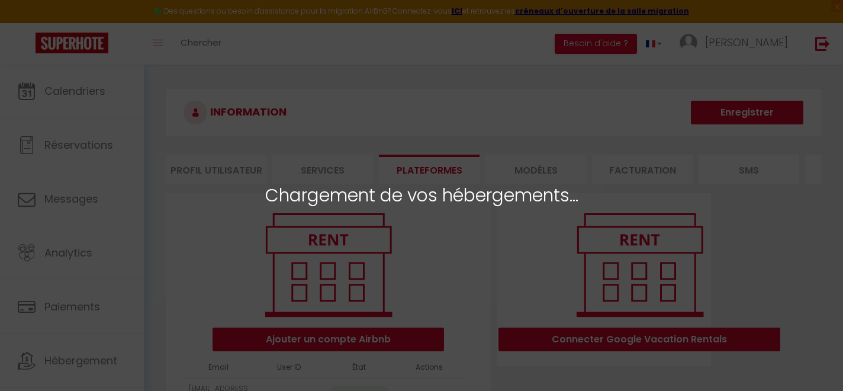
select select "64437"
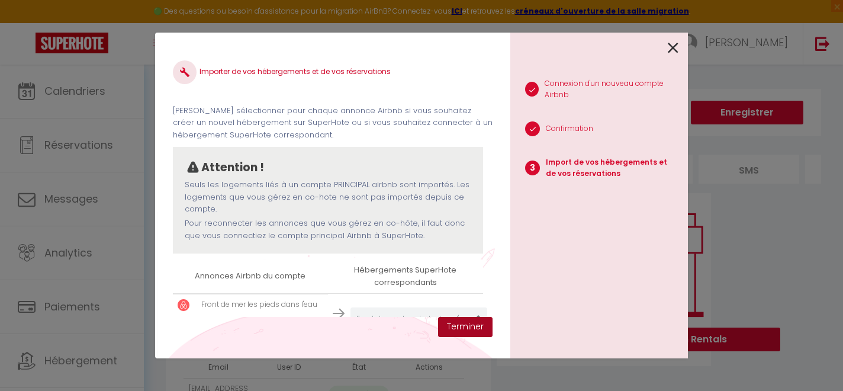
click at [457, 326] on button "Terminer" at bounding box center [465, 327] width 54 height 20
